Goal: Task Accomplishment & Management: Complete application form

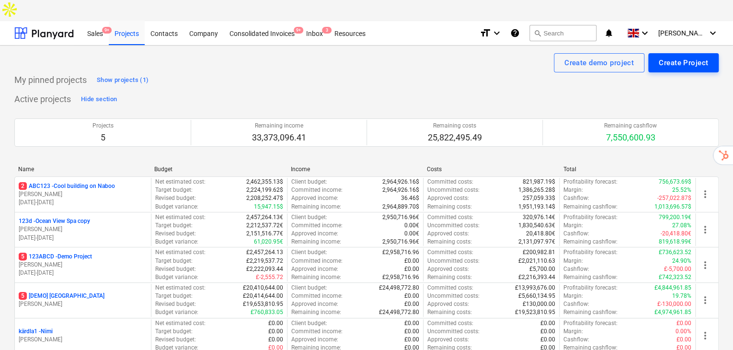
click at [674, 56] on div "Create Project" at bounding box center [682, 62] width 49 height 12
click at [668, 56] on div "Create Project" at bounding box center [682, 62] width 49 height 12
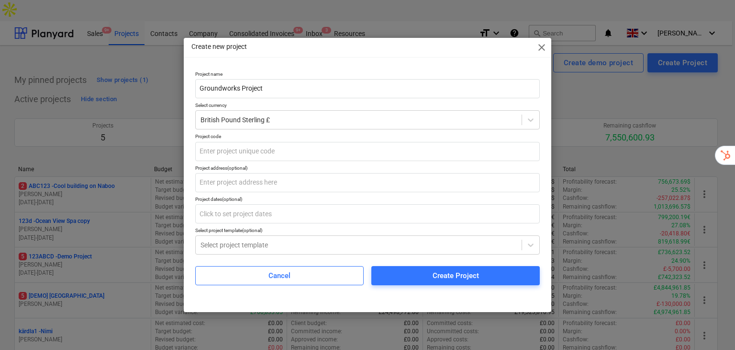
type input "Groundworks Project"
click at [309, 88] on input "Groundworks Project" at bounding box center [367, 88] width 345 height 19
click at [352, 154] on input "text" at bounding box center [367, 151] width 345 height 19
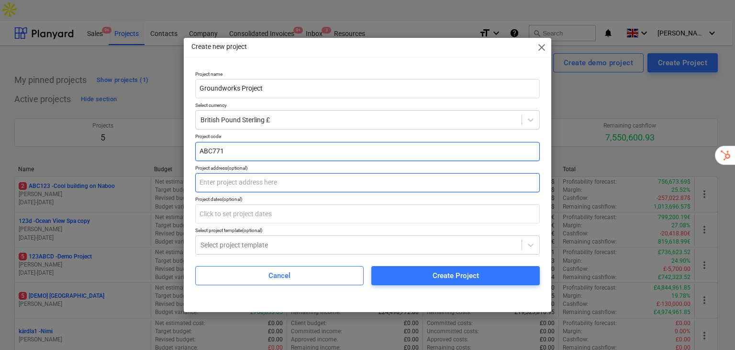
type input "ABC771"
click at [291, 181] on input "text" at bounding box center [367, 182] width 345 height 19
type input "Y"
type input "[STREET_ADDRESS]"
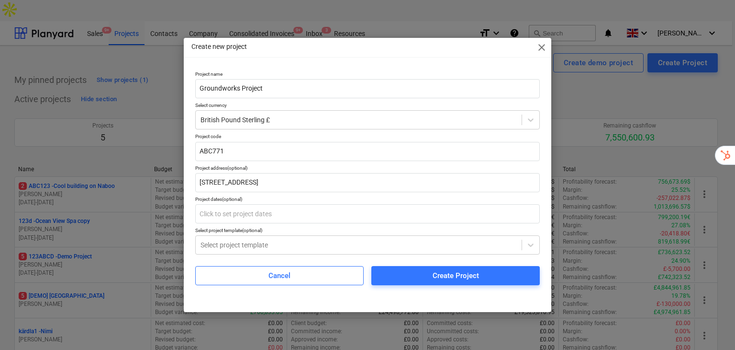
click at [412, 271] on span "Create Project" at bounding box center [456, 275] width 146 height 12
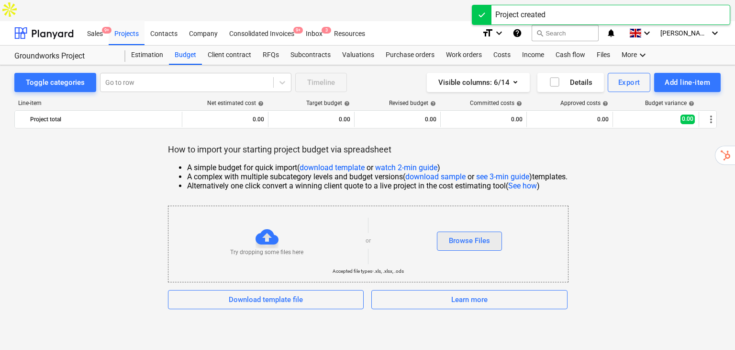
click at [499, 231] on button "Browse Files" at bounding box center [469, 240] width 65 height 19
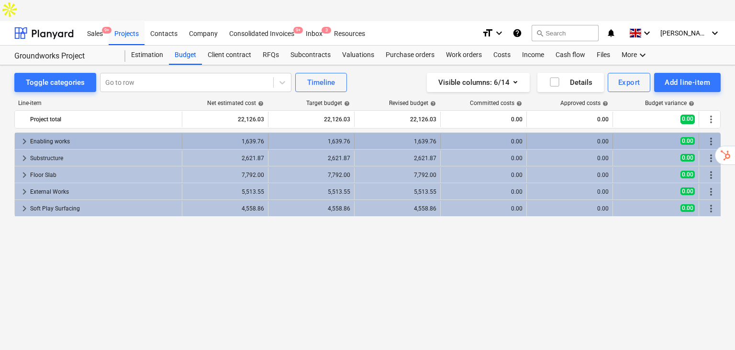
click at [412, 138] on div "1,639.76" at bounding box center [398, 141] width 78 height 7
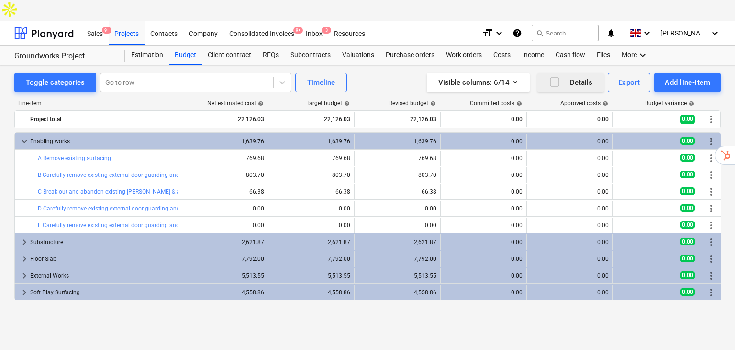
click at [557, 76] on icon "button" at bounding box center [554, 81] width 11 height 11
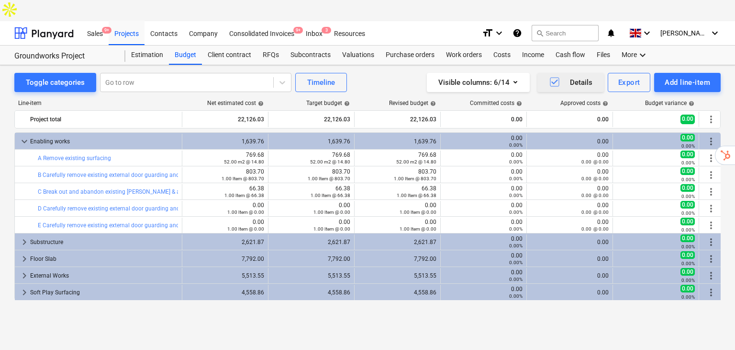
click at [557, 76] on icon "button" at bounding box center [554, 81] width 11 height 11
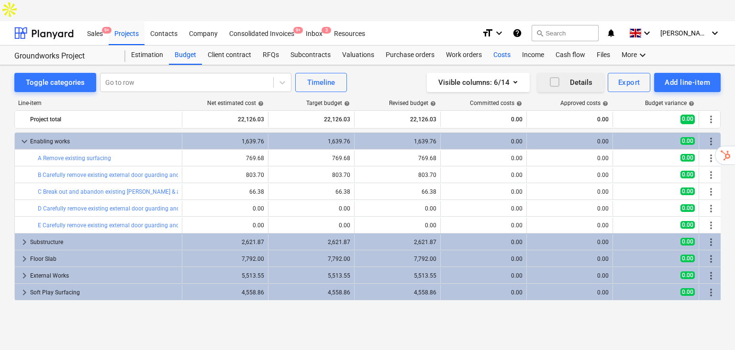
click at [502, 45] on div "Costs" at bounding box center [502, 54] width 29 height 19
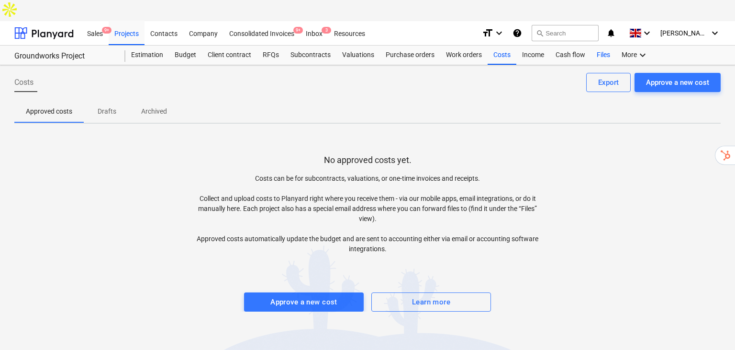
click at [599, 45] on div "Files" at bounding box center [603, 54] width 25 height 19
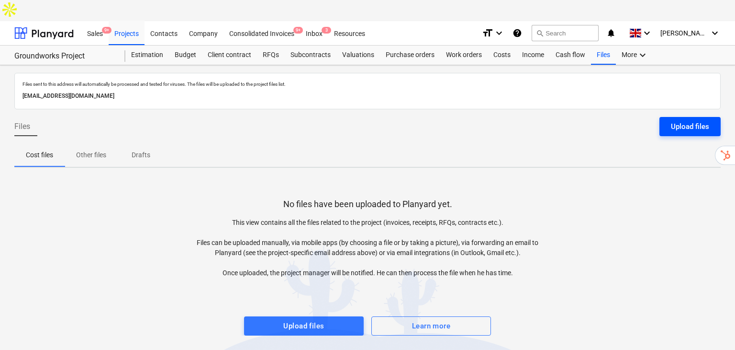
click at [689, 120] on div "Upload files" at bounding box center [690, 126] width 38 height 12
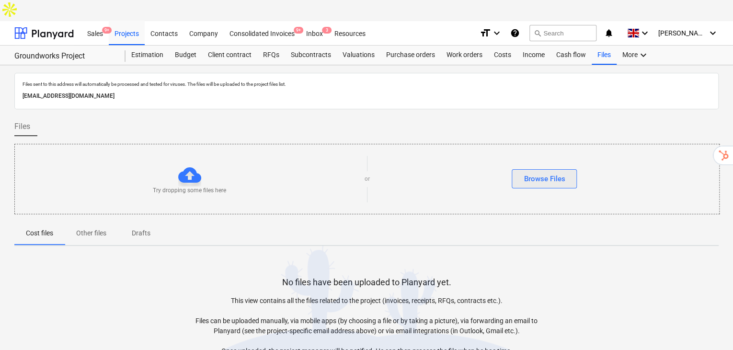
click at [534, 172] on div "Browse Files" at bounding box center [543, 178] width 41 height 12
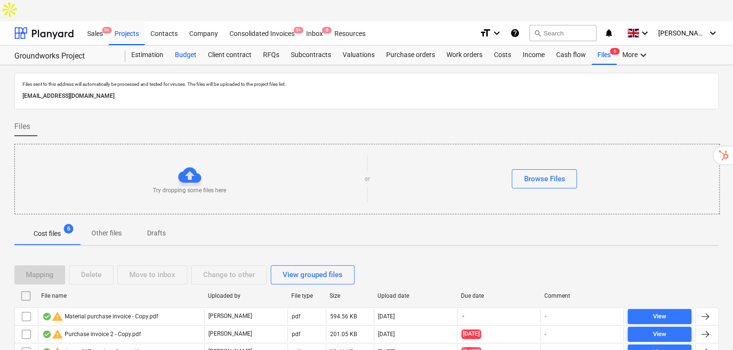
drag, startPoint x: 171, startPoint y: 29, endPoint x: 199, endPoint y: 37, distance: 28.8
click at [171, 45] on div "Budget" at bounding box center [185, 54] width 33 height 19
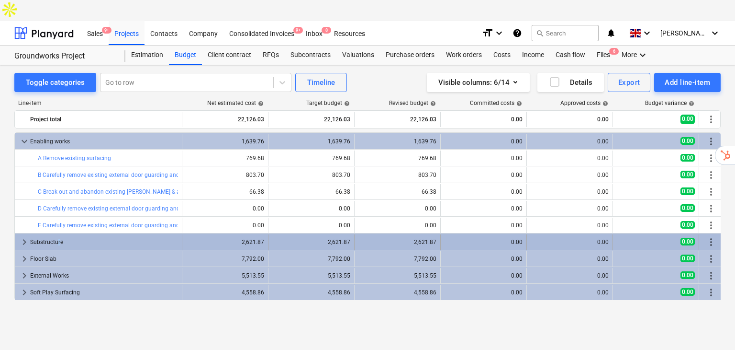
drag, startPoint x: 55, startPoint y: 217, endPoint x: 60, endPoint y: 222, distance: 6.4
click at [60, 234] on div "Substructure" at bounding box center [104, 241] width 148 height 15
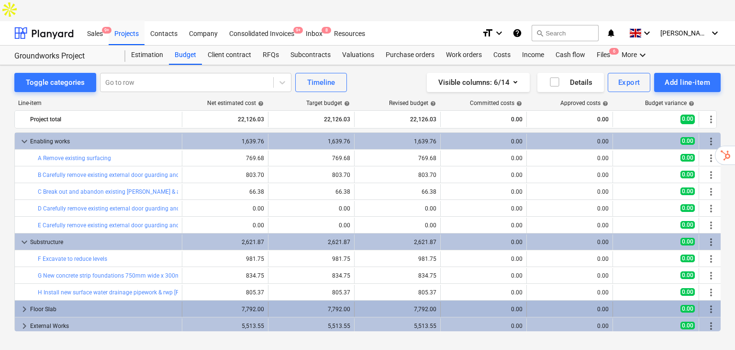
click at [96, 301] on div "Floor Slab" at bounding box center [104, 308] width 148 height 15
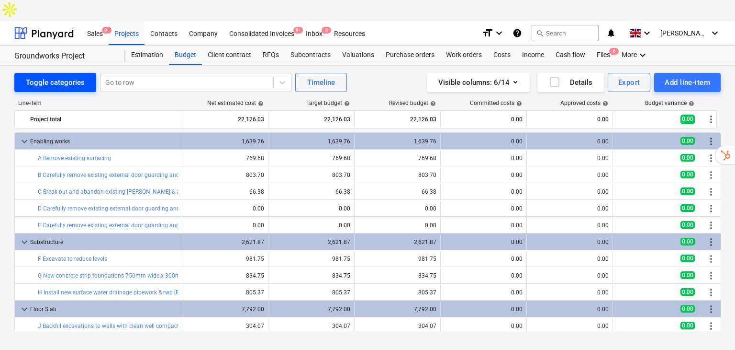
click at [48, 76] on div "Toggle categories" at bounding box center [55, 82] width 59 height 12
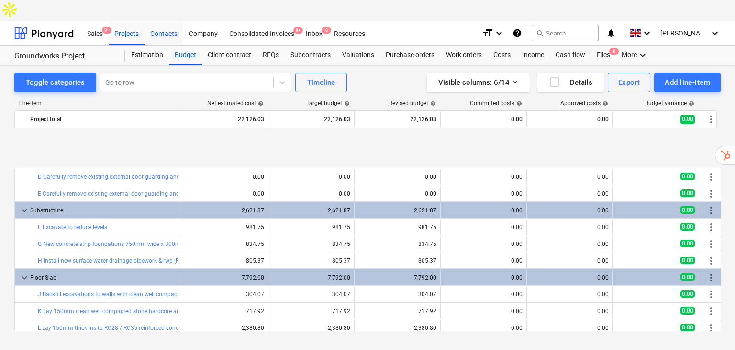
scroll to position [96, 0]
